Goal: Find specific page/section: Find specific page/section

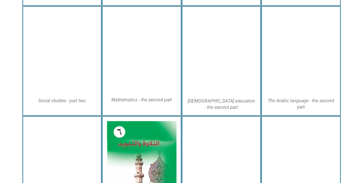
scroll to position [283, 0]
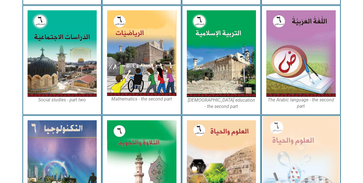
click at [291, 167] on img at bounding box center [301, 162] width 76 height 93
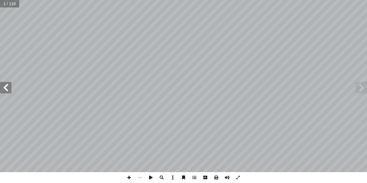
click at [3, 85] on span at bounding box center [5, 87] width 11 height 11
click at [2, 89] on span at bounding box center [5, 87] width 11 height 11
click at [3, 90] on span at bounding box center [5, 87] width 11 height 11
click at [3, 89] on span at bounding box center [5, 87] width 11 height 11
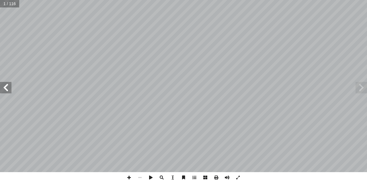
click at [3, 89] on span at bounding box center [5, 87] width 11 height 11
click at [1, 85] on span at bounding box center [5, 87] width 11 height 11
click at [363, 87] on span at bounding box center [361, 87] width 11 height 11
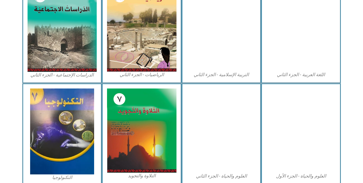
scroll to position [304, 0]
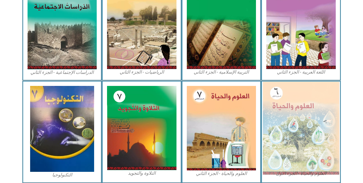
click at [290, 142] on img at bounding box center [301, 128] width 76 height 93
click at [314, 119] on img at bounding box center [301, 128] width 76 height 93
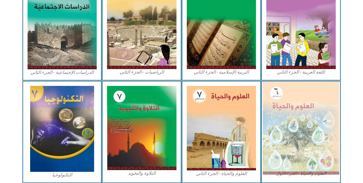
click at [289, 132] on img at bounding box center [301, 128] width 76 height 93
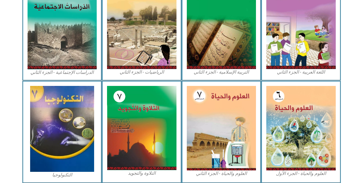
scroll to position [329, 0]
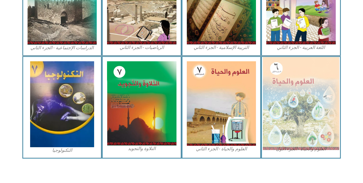
click at [280, 98] on img at bounding box center [301, 103] width 76 height 93
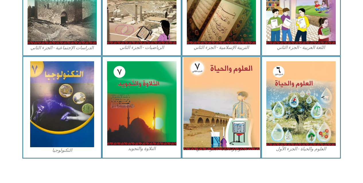
click at [194, 99] on img at bounding box center [221, 103] width 76 height 93
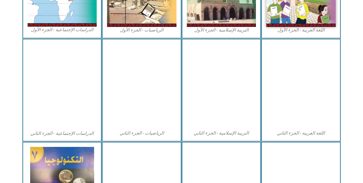
scroll to position [245, 0]
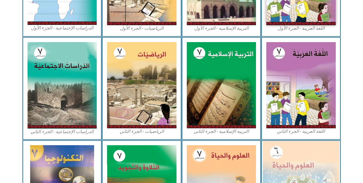
scroll to position [329, 0]
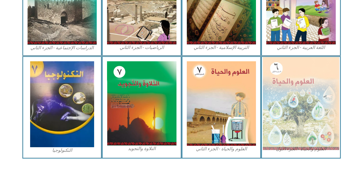
click at [292, 130] on img at bounding box center [301, 103] width 76 height 93
click at [292, 131] on img at bounding box center [301, 103] width 76 height 93
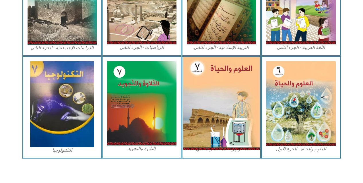
drag, startPoint x: 292, startPoint y: 131, endPoint x: 244, endPoint y: 79, distance: 70.8
click at [244, 79] on img at bounding box center [221, 103] width 76 height 93
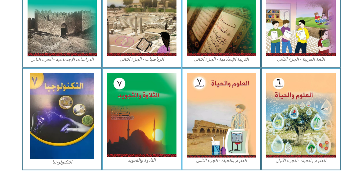
scroll to position [316, 0]
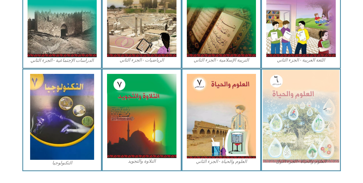
click at [300, 122] on img at bounding box center [301, 116] width 76 height 93
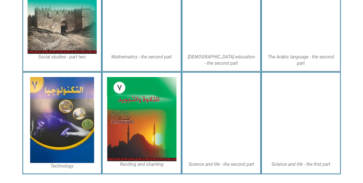
scroll to position [335, 0]
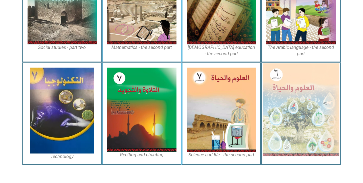
click at [318, 127] on img at bounding box center [301, 109] width 76 height 93
click at [299, 119] on img at bounding box center [301, 109] width 76 height 93
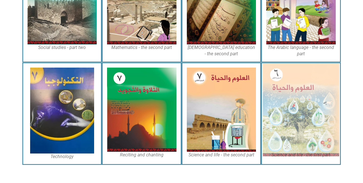
click at [303, 96] on img at bounding box center [301, 109] width 76 height 93
click at [301, 109] on img at bounding box center [301, 109] width 76 height 93
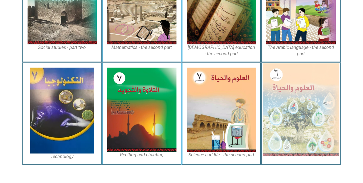
click at [301, 109] on img at bounding box center [301, 109] width 76 height 93
click at [299, 109] on img at bounding box center [301, 109] width 76 height 93
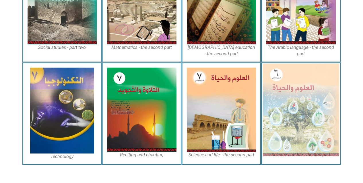
click at [299, 109] on img at bounding box center [301, 109] width 76 height 93
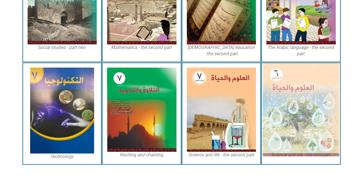
click at [299, 109] on img at bounding box center [301, 109] width 76 height 93
click at [293, 91] on img at bounding box center [301, 109] width 76 height 93
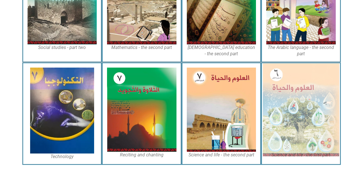
click at [293, 91] on img at bounding box center [301, 109] width 76 height 93
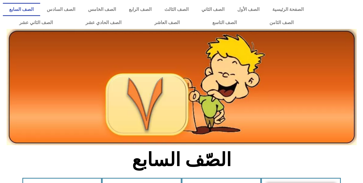
scroll to position [329, 0]
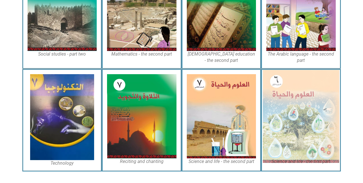
click at [311, 91] on img at bounding box center [301, 116] width 76 height 93
click at [289, 113] on img at bounding box center [301, 116] width 76 height 93
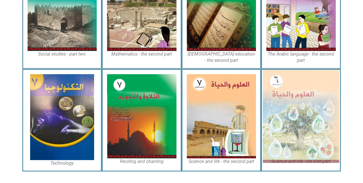
click at [289, 113] on img at bounding box center [301, 116] width 76 height 93
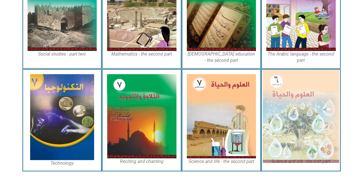
click at [289, 113] on img at bounding box center [301, 116] width 76 height 93
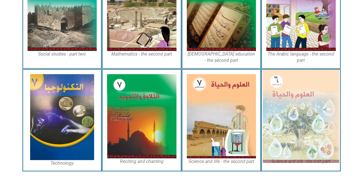
click at [289, 113] on img at bounding box center [301, 116] width 76 height 93
click at [325, 108] on img at bounding box center [301, 116] width 76 height 93
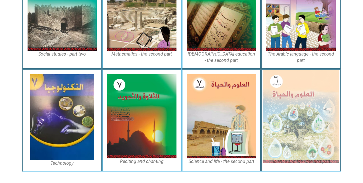
click at [325, 108] on img at bounding box center [301, 116] width 76 height 93
